Goal: Find specific page/section: Find specific page/section

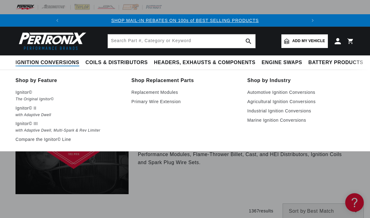
click at [28, 91] on p "Ignitor©" at bounding box center [68, 92] width 107 height 7
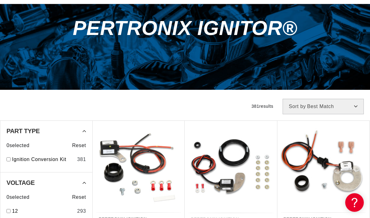
scroll to position [78, 0]
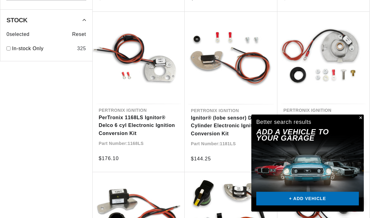
click at [362, 122] on button "Close" at bounding box center [359, 118] width 7 height 7
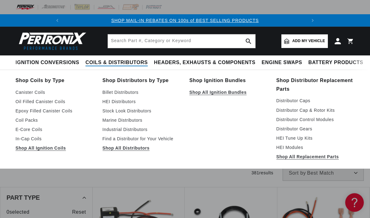
click at [141, 111] on link "Stock Look Distributors" at bounding box center [142, 110] width 78 height 7
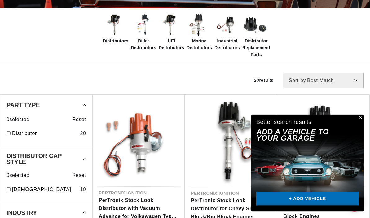
scroll to position [149, 0]
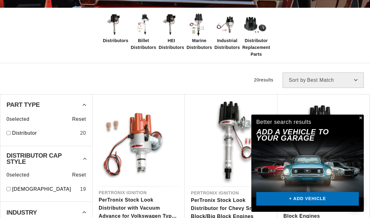
click at [361, 122] on button "Close" at bounding box center [359, 118] width 7 height 7
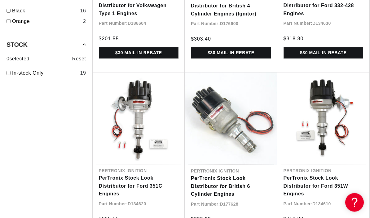
scroll to position [0, 0]
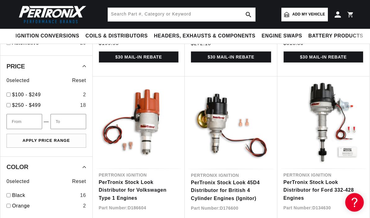
click at [306, 16] on span "Add my vehicle" at bounding box center [308, 14] width 33 height 6
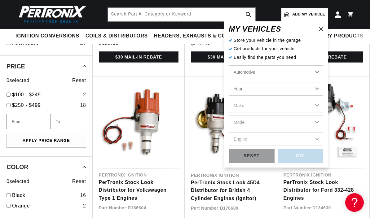
click at [319, 73] on select "Automotive Agricultural Industrial Marine Motorcycle" at bounding box center [276, 72] width 94 height 14
click at [318, 90] on select "Year [DATE] 2021 2020 2019 2018 2017 2016 2015 2014 2013 2012 2011 2010 2009 20…" at bounding box center [276, 89] width 94 height 14
select select "1993"
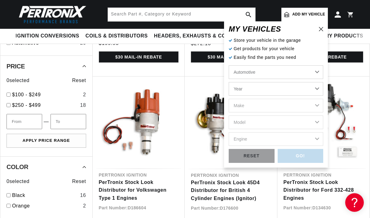
select select "1993"
click at [278, 104] on select "Make Buick Cadillac Chevrolet Chrysler Dodge Ford GMC Hyundai [GEOGRAPHIC_DATA]…" at bounding box center [276, 106] width 94 height 14
select select "Jeep"
click at [276, 123] on select "Model Cherokee Grand Cherokee Wrangler" at bounding box center [276, 123] width 94 height 14
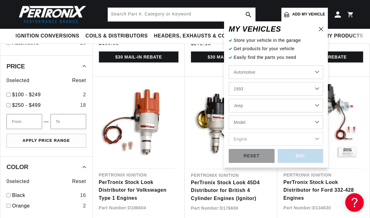
select select "Wrangler"
click at [290, 141] on select "Engine 2.5L 4.0L" at bounding box center [276, 139] width 94 height 14
select select "4.0L"
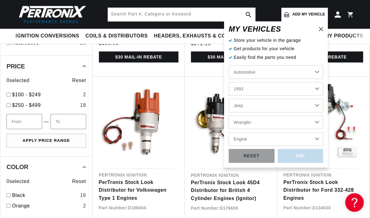
select select "4.0L"
click at [306, 157] on div "GO!" at bounding box center [301, 156] width 46 height 14
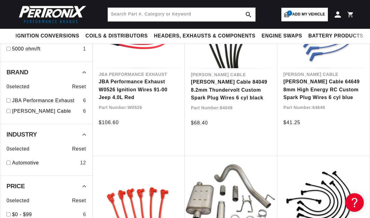
scroll to position [388, 0]
